Goal: Navigation & Orientation: Find specific page/section

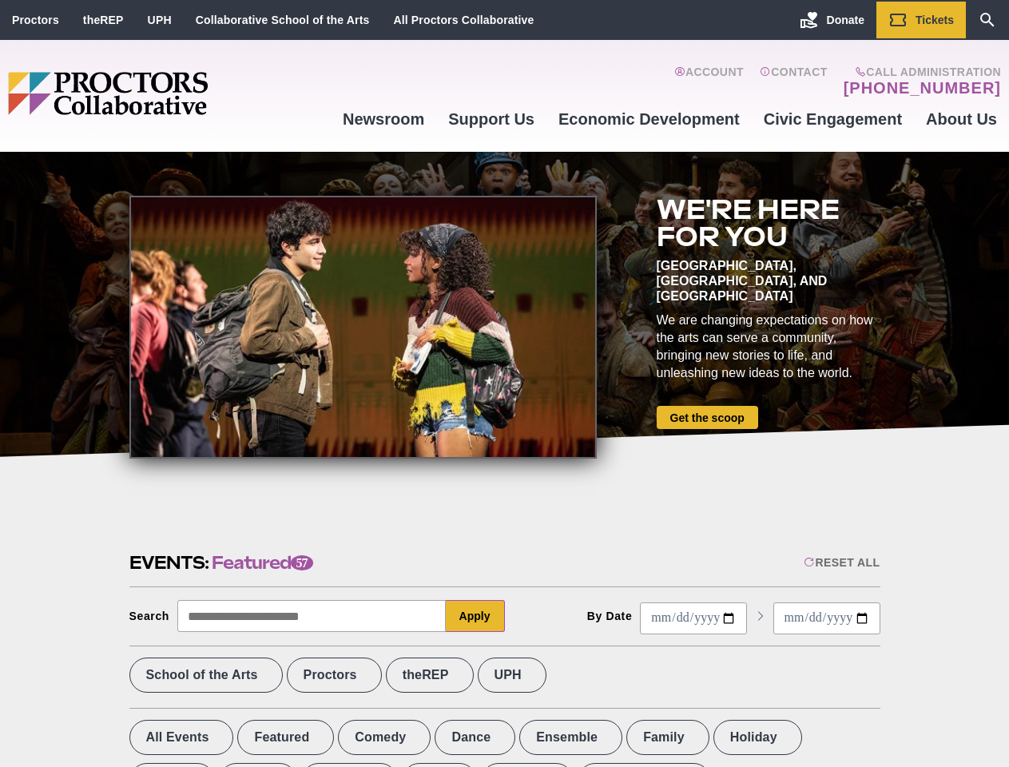
click at [504, 384] on div at bounding box center [362, 327] width 467 height 263
click at [841, 562] on div "Reset All" at bounding box center [842, 562] width 76 height 13
click at [475, 616] on button "Apply" at bounding box center [475, 616] width 59 height 32
